Goal: Task Accomplishment & Management: Manage account settings

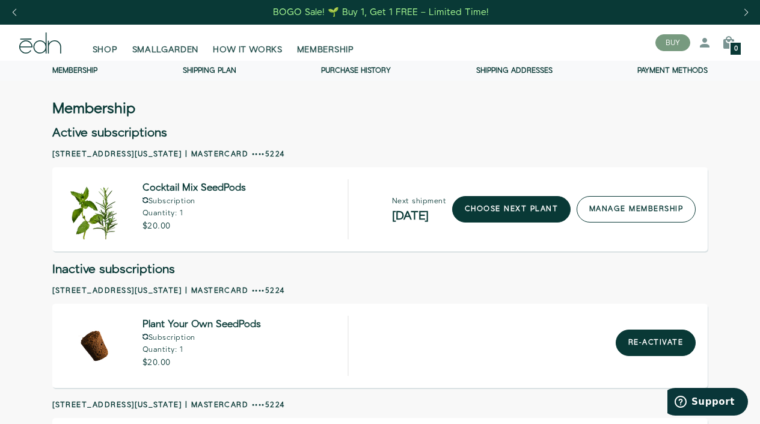
click at [615, 213] on link "manage membership" at bounding box center [636, 209] width 119 height 26
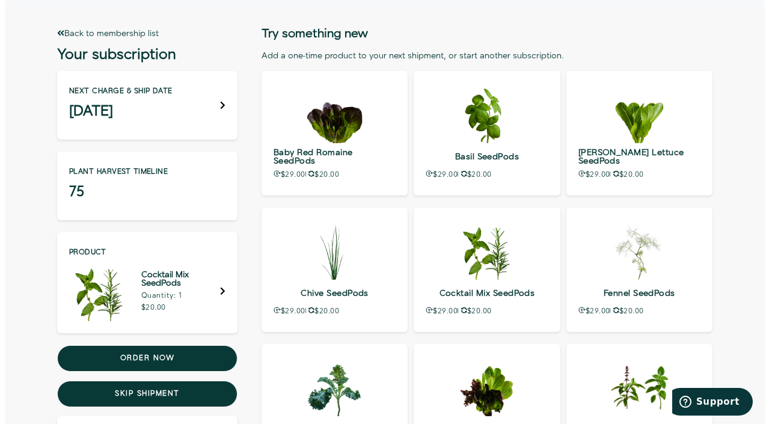
scroll to position [120, 0]
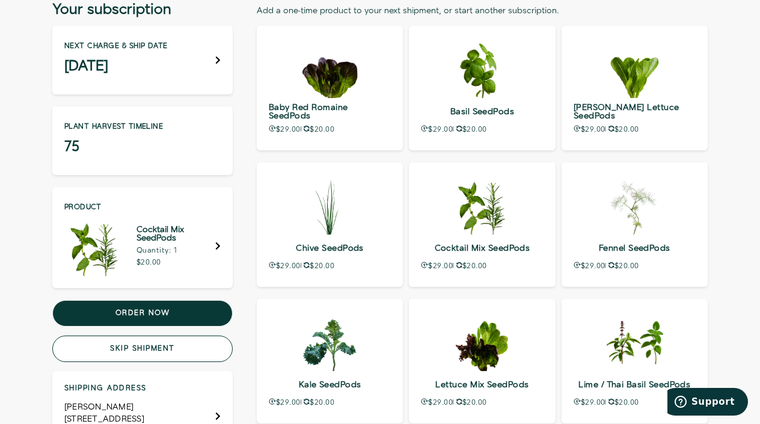
click at [170, 348] on button "Skip shipment" at bounding box center [142, 349] width 180 height 26
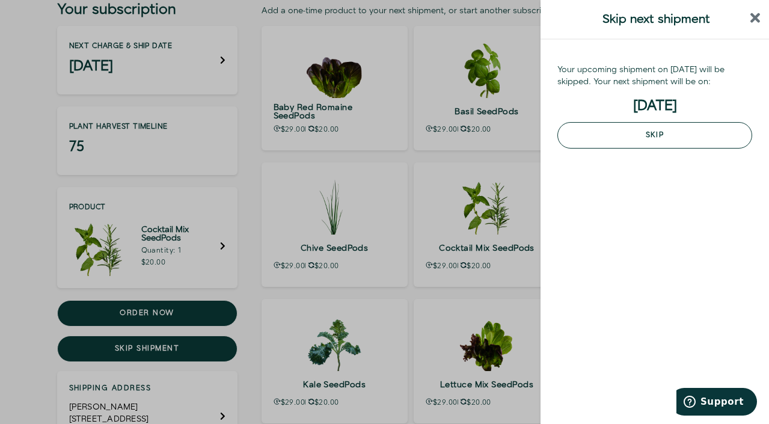
click at [668, 140] on button "Skip" at bounding box center [654, 135] width 195 height 26
